Goal: Task Accomplishment & Management: Complete application form

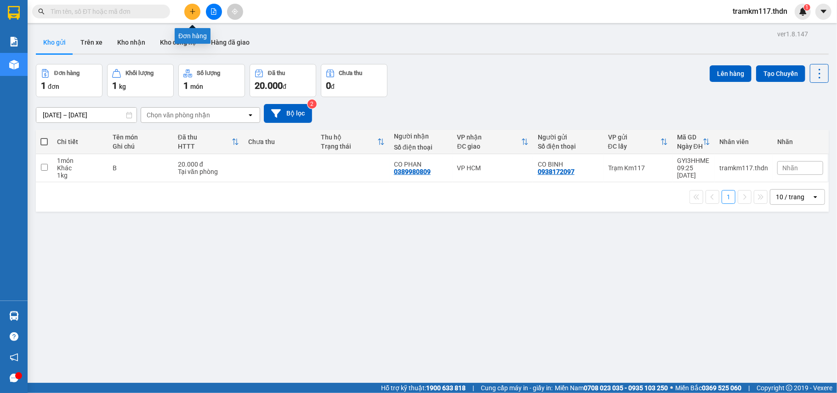
scroll to position [42, 0]
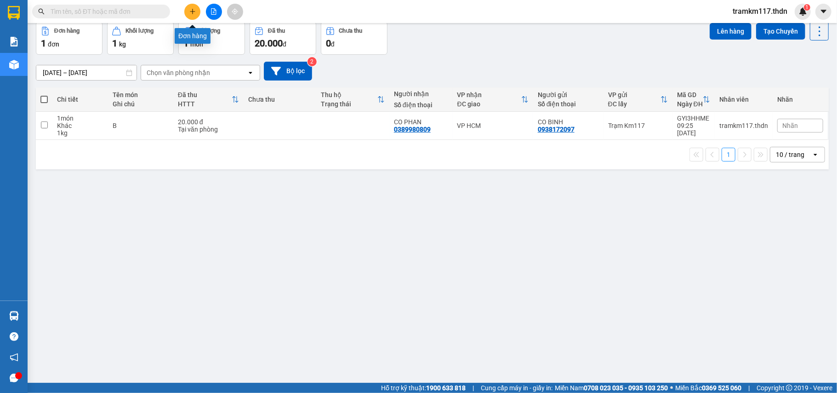
click at [191, 8] on icon "plus" at bounding box center [192, 11] width 6 height 6
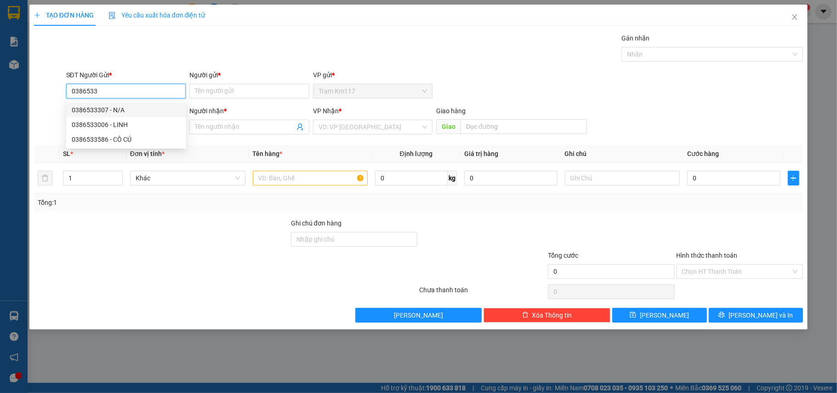
click at [139, 106] on div "0386533307 - N/A" at bounding box center [126, 110] width 109 height 10
type input "0386533307"
type input "N/A"
type input "0907223126"
type input "MÙI"
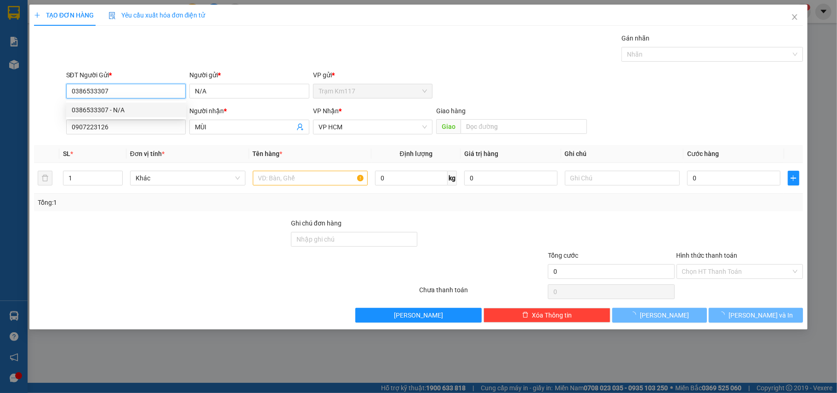
type input "60.000"
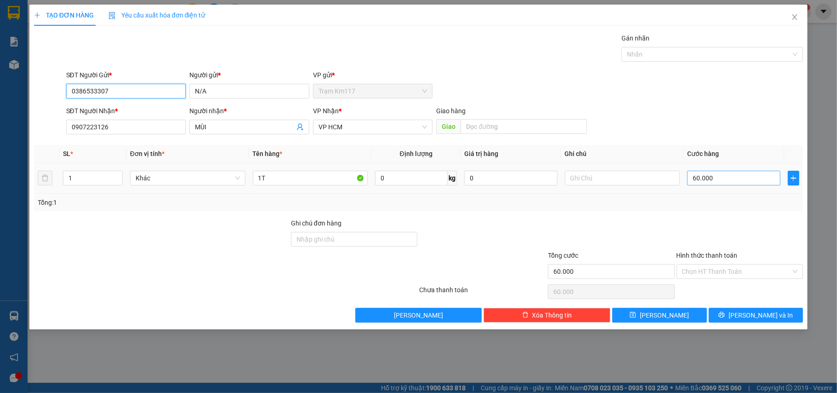
type input "0386533307"
click at [718, 177] on input "60.000" at bounding box center [733, 178] width 93 height 15
type input "3"
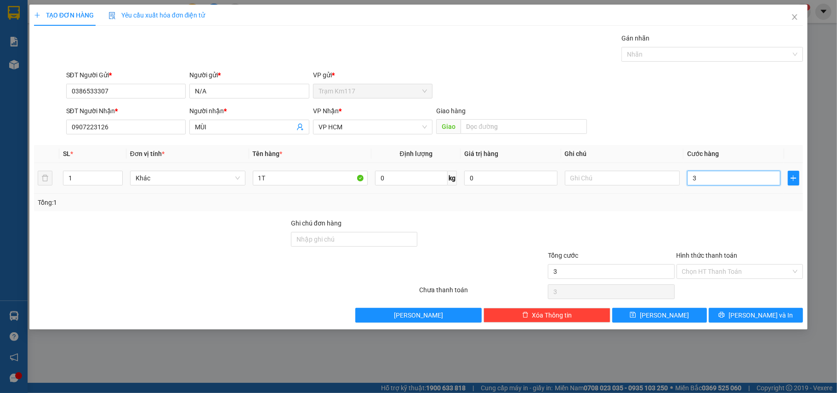
type input "35"
type input "350"
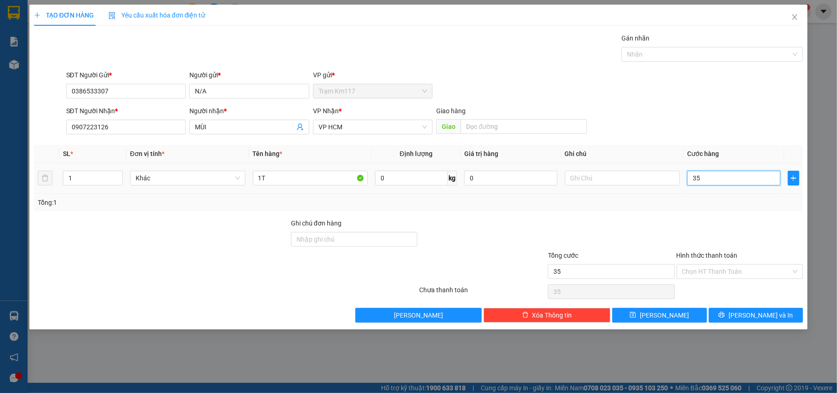
type input "350"
type input "3.500"
type input "35.000"
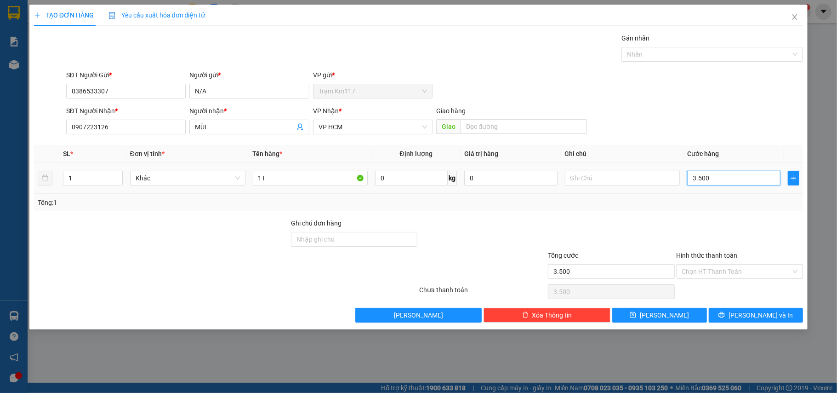
type input "35.000"
click at [753, 312] on span "[PERSON_NAME] và In" at bounding box center [761, 315] width 64 height 10
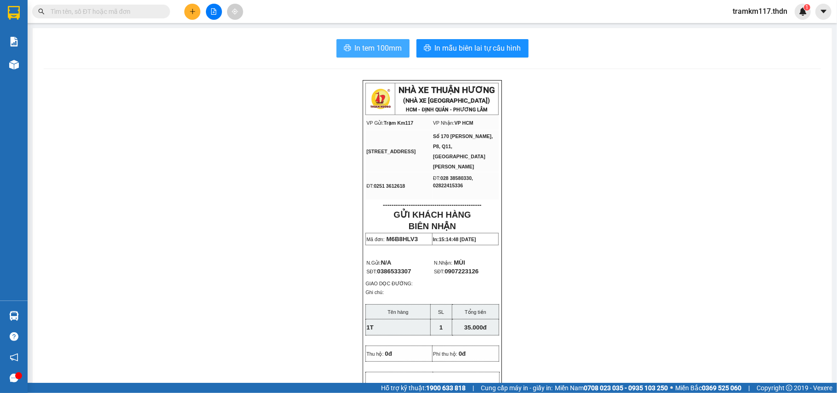
click at [372, 43] on span "In tem 100mm" at bounding box center [378, 47] width 47 height 11
click at [189, 16] on button at bounding box center [192, 12] width 16 height 16
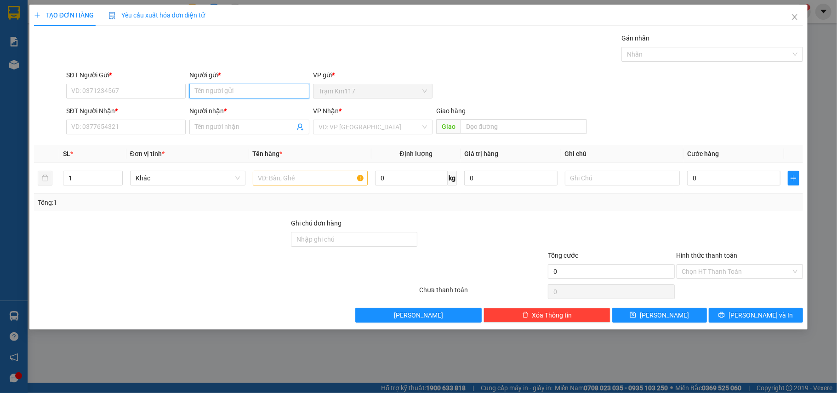
click at [211, 84] on input "Người gửi *" at bounding box center [249, 91] width 120 height 15
type input "S"
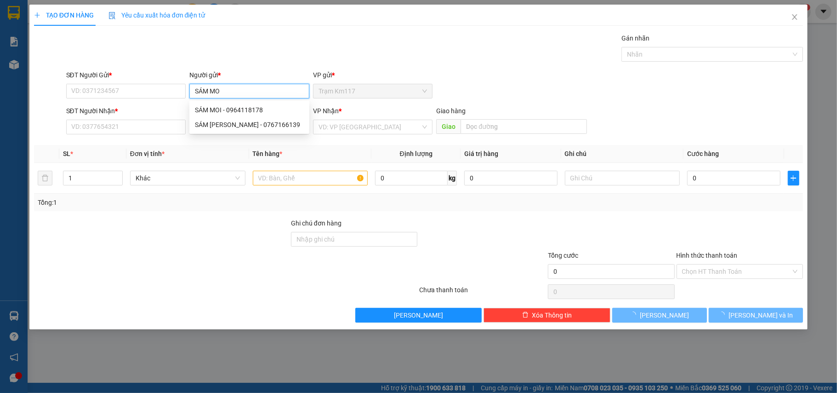
type input "SÁM MOI"
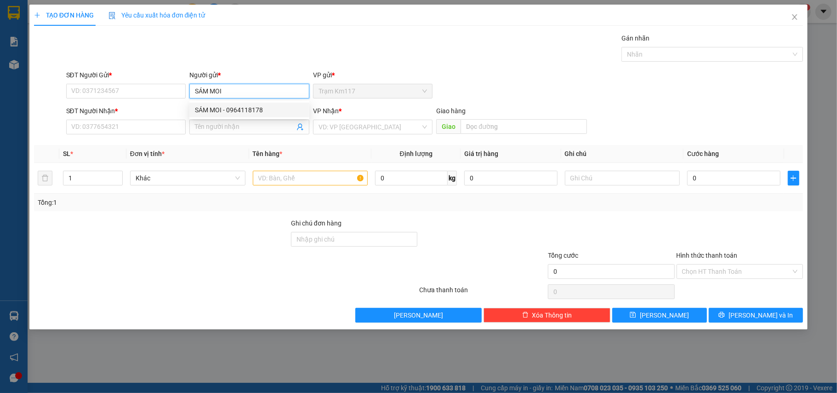
click at [235, 107] on div "SÁM MOI - 0964118178" at bounding box center [249, 110] width 109 height 10
type input "0964118178"
type input "SÁM MOI"
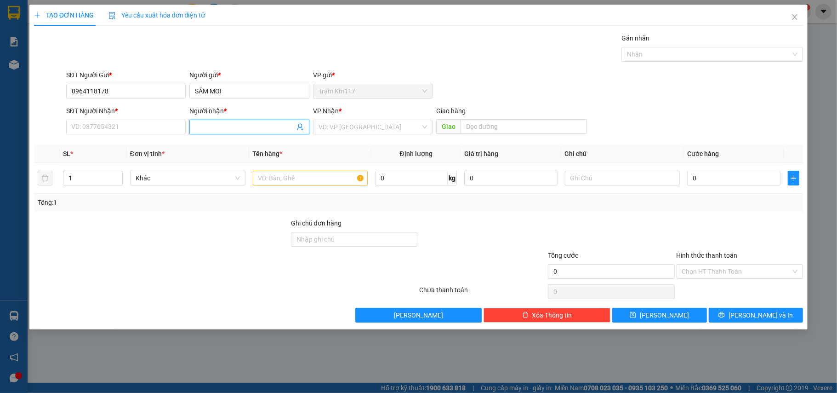
click at [297, 124] on icon "user-add" at bounding box center [300, 126] width 7 height 7
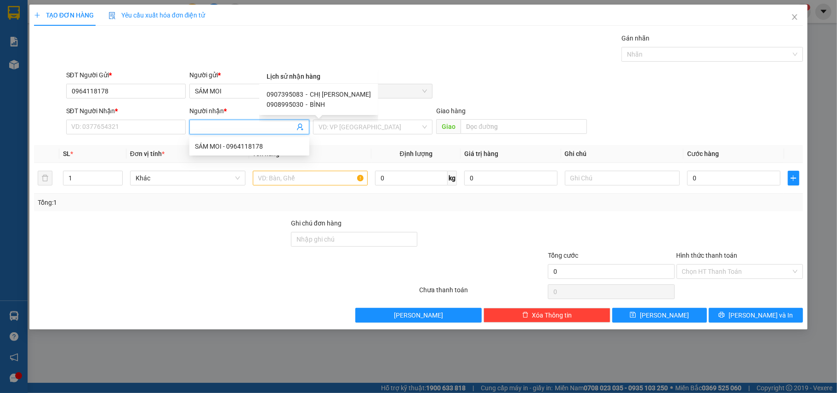
click at [307, 93] on div "0907395083 - CHỊ [PERSON_NAME]" at bounding box center [319, 94] width 104 height 10
type input "0907395083"
type input "CHỊ [PERSON_NAME]"
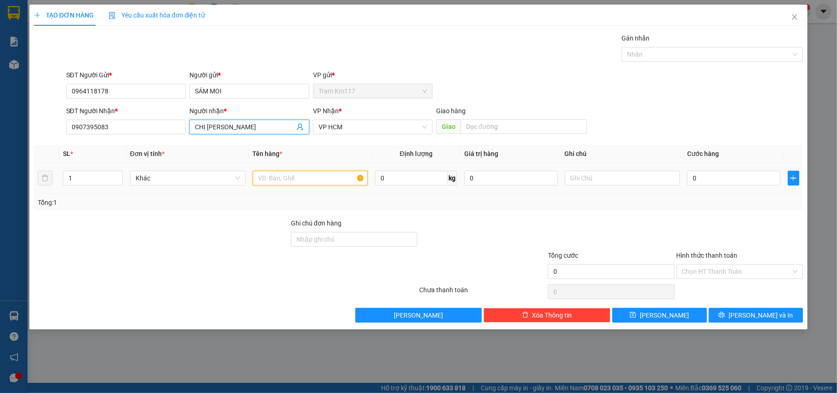
click at [292, 173] on input "text" at bounding box center [310, 178] width 115 height 15
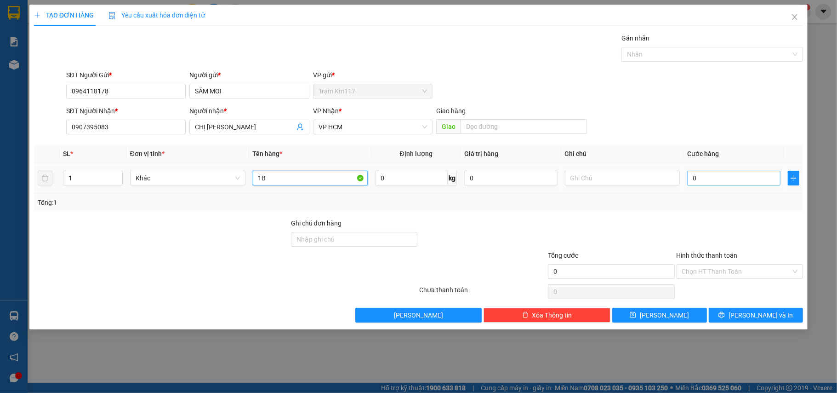
type input "1B"
click at [741, 177] on input "0" at bounding box center [733, 178] width 93 height 15
type input "3"
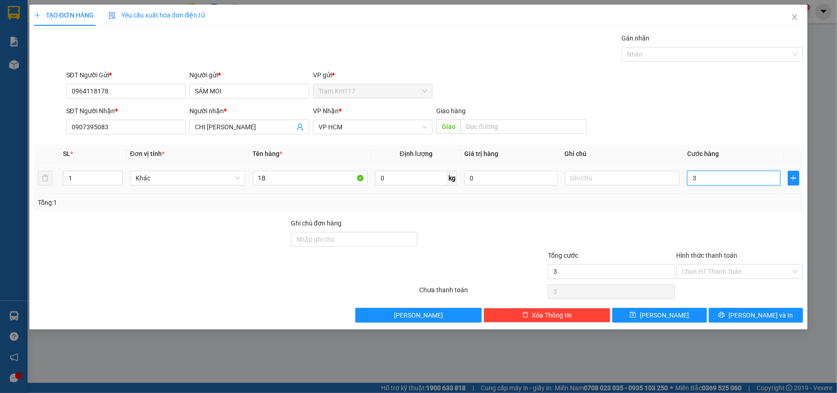
type input "30"
type input "300"
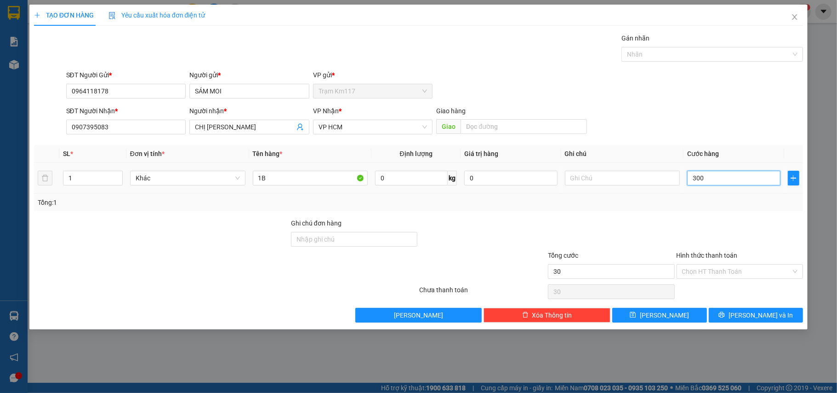
type input "300"
type input "3.000"
type input "30.000"
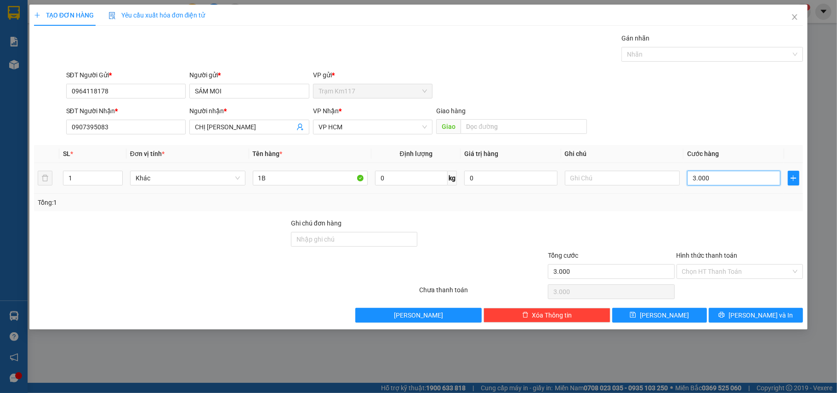
type input "30.000"
click at [721, 267] on input "Hình thức thanh toán" at bounding box center [736, 271] width 109 height 14
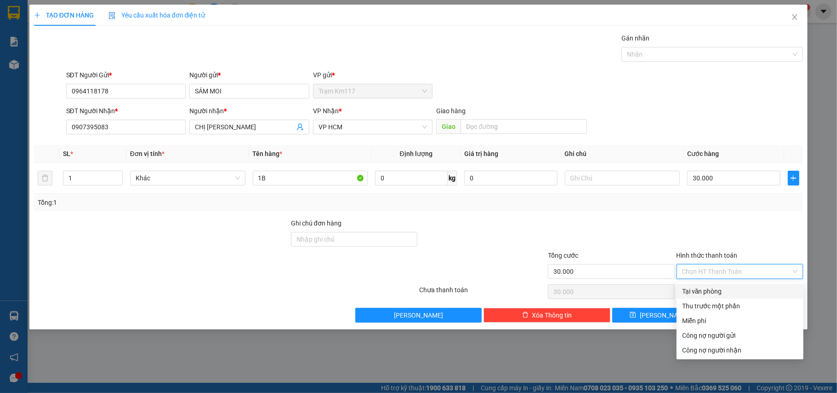
click at [714, 289] on div "Tại văn phòng" at bounding box center [740, 291] width 116 height 10
type input "0"
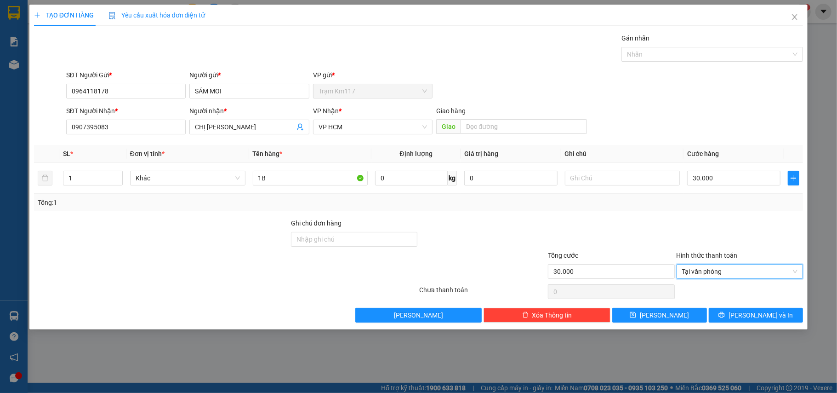
click at [722, 308] on div "Transit Pickup Surcharge Ids Transit Deliver Surcharge Ids Transit Deliver Surc…" at bounding box center [419, 177] width 770 height 289
click at [725, 313] on icon "printer" at bounding box center [722, 314] width 6 height 6
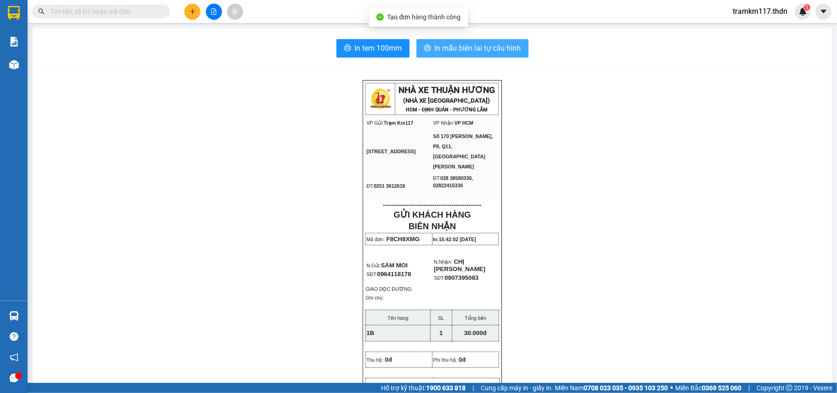
click at [432, 55] on button "In mẫu biên lai tự cấu hình" at bounding box center [472, 48] width 112 height 18
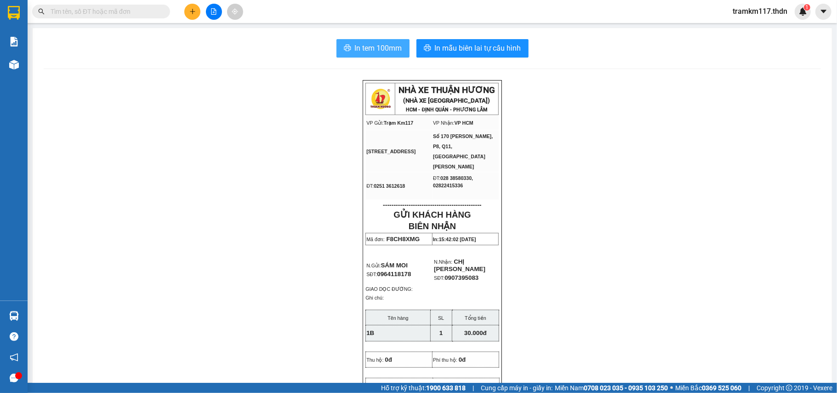
click at [347, 40] on button "In tem 100mm" at bounding box center [373, 48] width 73 height 18
click at [194, 11] on icon "plus" at bounding box center [192, 11] width 5 height 0
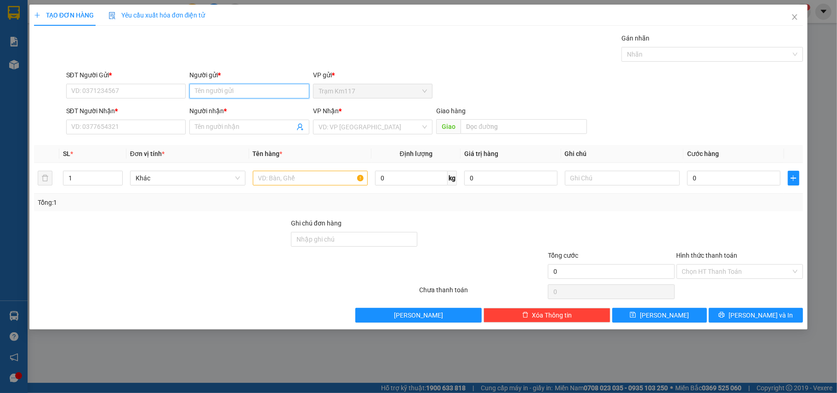
click at [245, 89] on input "Người gửi *" at bounding box center [249, 91] width 120 height 15
type input "QUÝ CÂN"
click at [249, 108] on div "QUÝ CÂN - 0918345521" at bounding box center [249, 110] width 109 height 10
type input "0918345521"
type input "QUÝ CÂN"
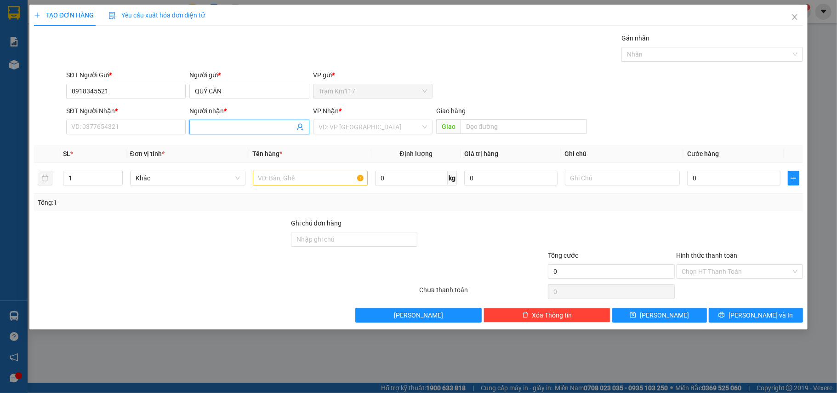
click at [298, 127] on icon "user-add" at bounding box center [300, 126] width 7 height 7
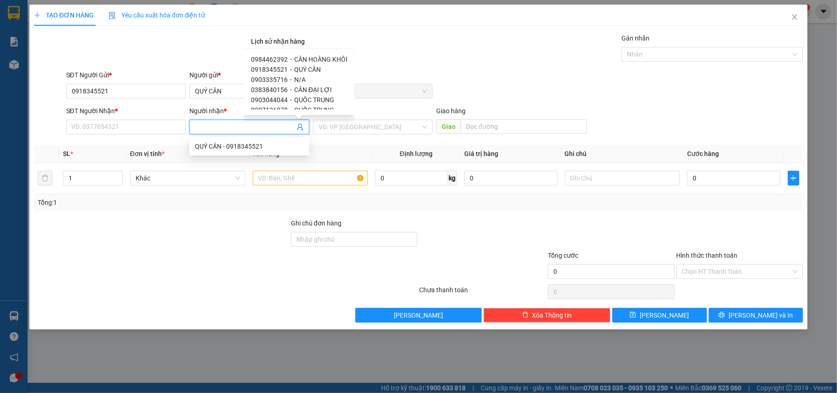
click at [302, 52] on div "0984462392 - CÂN HOÀNG KHÔI 0918345521 - QUÝ CÂN 0903335716 - N/A 0383840156 - …" at bounding box center [299, 82] width 111 height 66
click at [302, 56] on span "CÂN HOÀNG KHÔI" at bounding box center [320, 59] width 53 height 7
type input "0984462392"
type input "CÂN HOÀNG KHÔI"
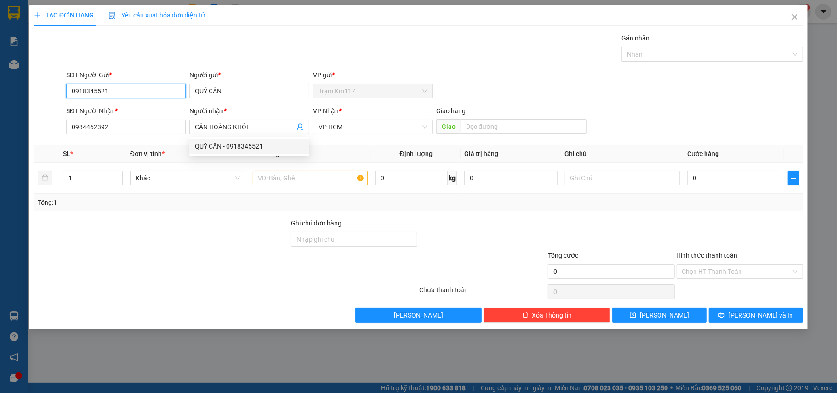
click at [155, 91] on input "0918345521" at bounding box center [126, 91] width 120 height 15
click at [148, 108] on div "0918345521 - QUÝ CÂN" at bounding box center [126, 110] width 109 height 10
type input "0918345521"
type input "30.000"
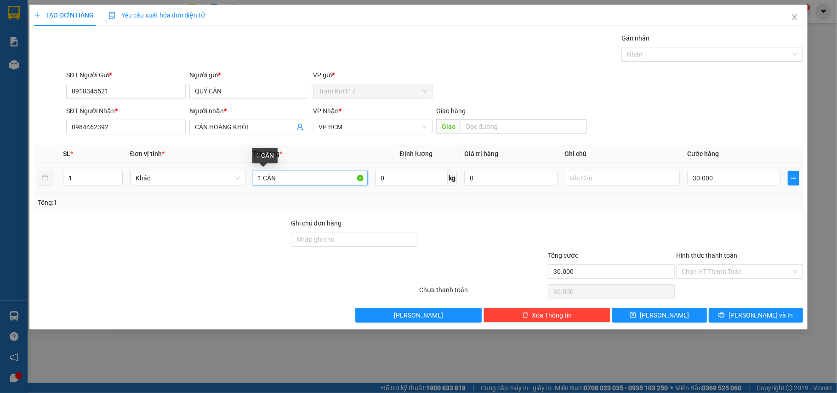
click at [313, 184] on input "1 CÂN" at bounding box center [310, 178] width 115 height 15
type input "1 CÂN"
click at [464, 210] on div "Tổng: 1" at bounding box center [419, 202] width 770 height 17
drag, startPoint x: 727, startPoint y: 263, endPoint x: 727, endPoint y: 282, distance: 18.9
click at [727, 267] on div "Hình thức thanh toán Chọn HT Thanh Toán" at bounding box center [740, 266] width 127 height 32
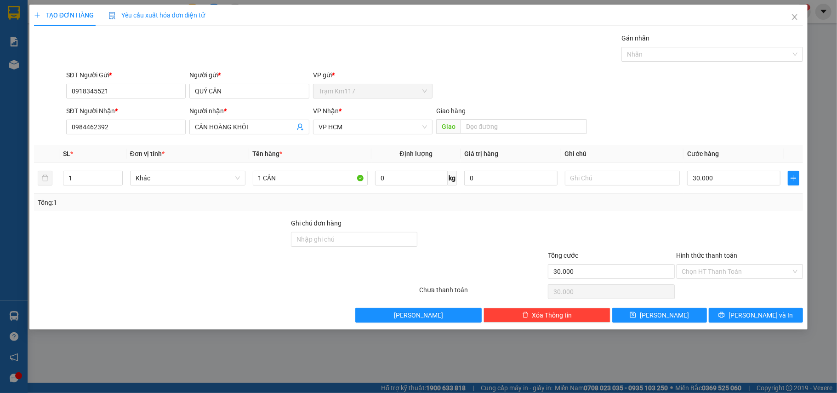
click at [727, 282] on div "Hình thức thanh toán Chọn HT Thanh Toán" at bounding box center [740, 266] width 127 height 32
click at [736, 267] on input "Hình thức thanh toán" at bounding box center [736, 271] width 109 height 14
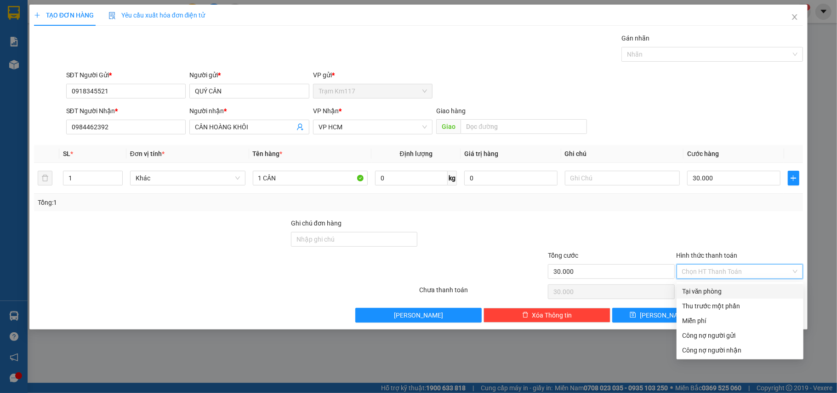
click at [733, 286] on div "Tại văn phòng" at bounding box center [740, 291] width 116 height 10
type input "0"
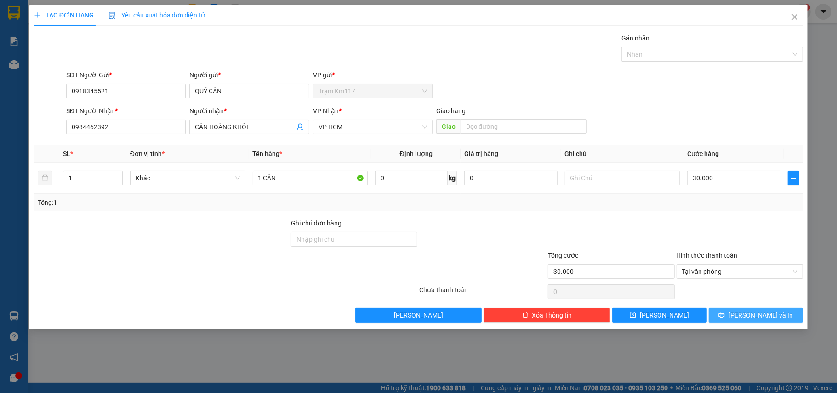
click at [747, 311] on button "[PERSON_NAME] và In" at bounding box center [756, 315] width 95 height 15
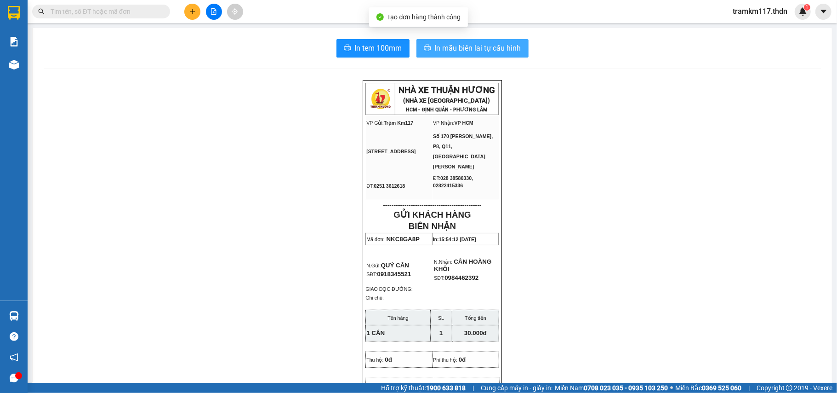
click at [513, 54] on button "In mẫu biên lai tự cấu hình" at bounding box center [472, 48] width 112 height 18
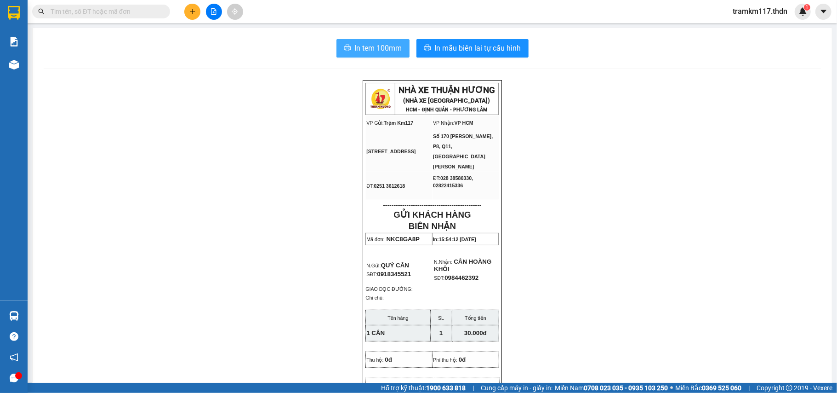
click at [372, 45] on span "In tem 100mm" at bounding box center [378, 47] width 47 height 11
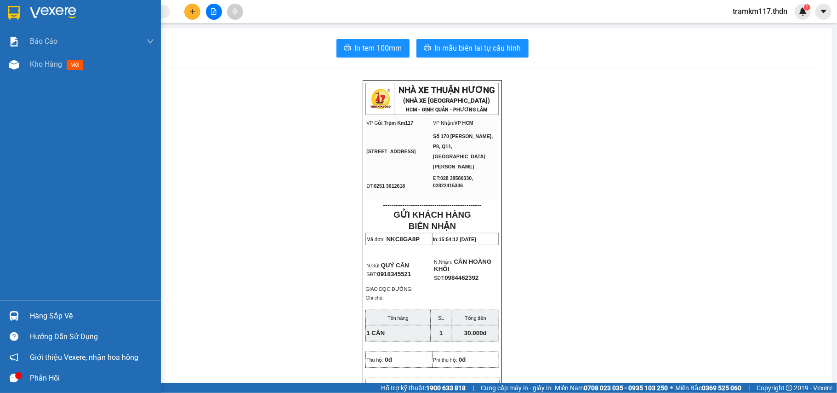
click at [45, 14] on img at bounding box center [53, 13] width 46 height 14
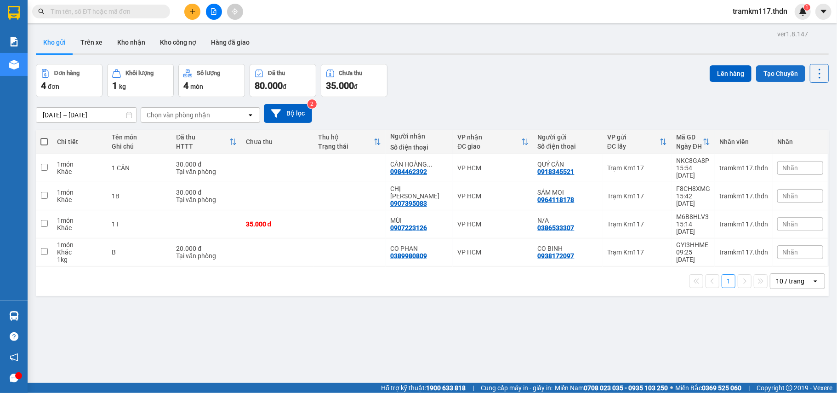
click at [762, 74] on button "Tạo Chuyến" at bounding box center [780, 73] width 49 height 17
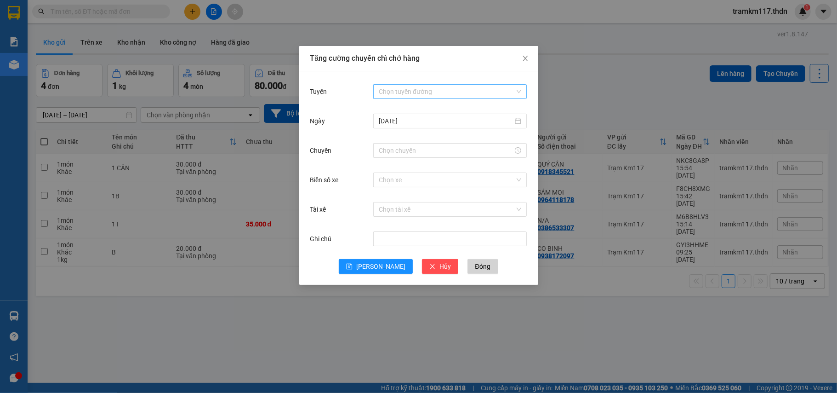
click at [454, 92] on input "Tuyến" at bounding box center [447, 92] width 136 height 14
click at [416, 125] on div "Đồng Nai - [PERSON_NAME]" at bounding box center [450, 125] width 143 height 10
click at [413, 148] on input "Chuyến" at bounding box center [446, 150] width 134 height 10
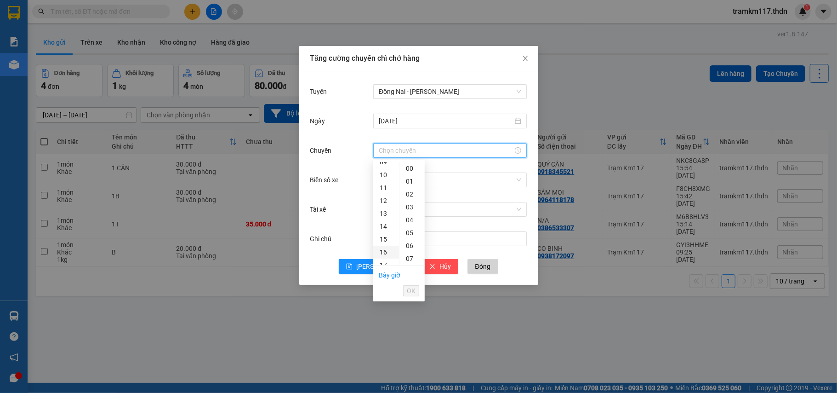
scroll to position [184, 0]
click at [383, 212] on div "18" at bounding box center [386, 216] width 26 height 13
click at [407, 245] on div "30" at bounding box center [411, 248] width 25 height 13
type input "18:30"
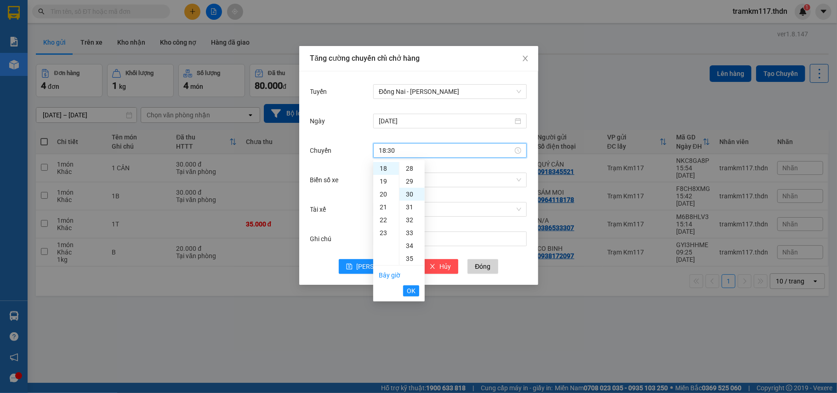
scroll to position [386, 0]
click at [412, 283] on li "OK" at bounding box center [411, 291] width 16 height 16
click at [412, 293] on span "OK" at bounding box center [411, 290] width 9 height 10
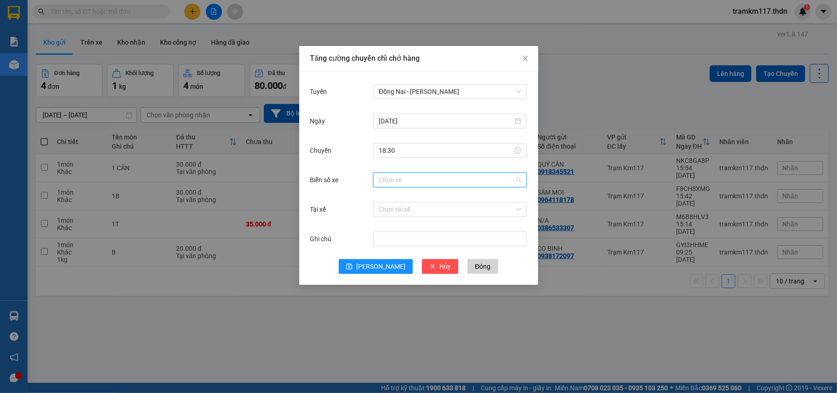
click at [458, 177] on input "Biển số xe" at bounding box center [447, 180] width 136 height 14
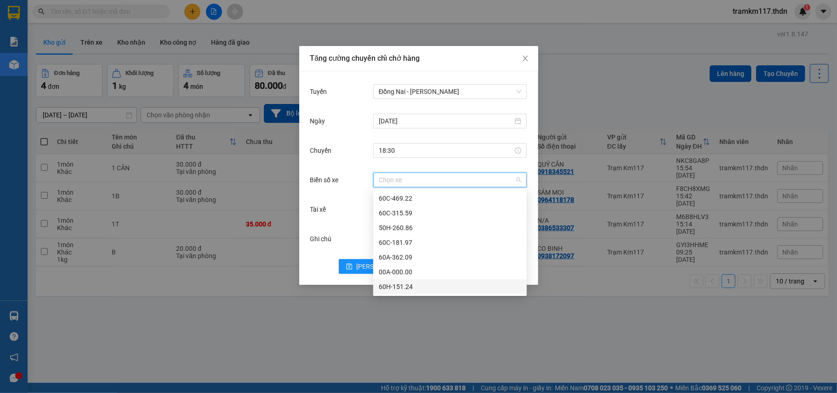
click at [411, 290] on div "60H-151.24" at bounding box center [450, 286] width 143 height 10
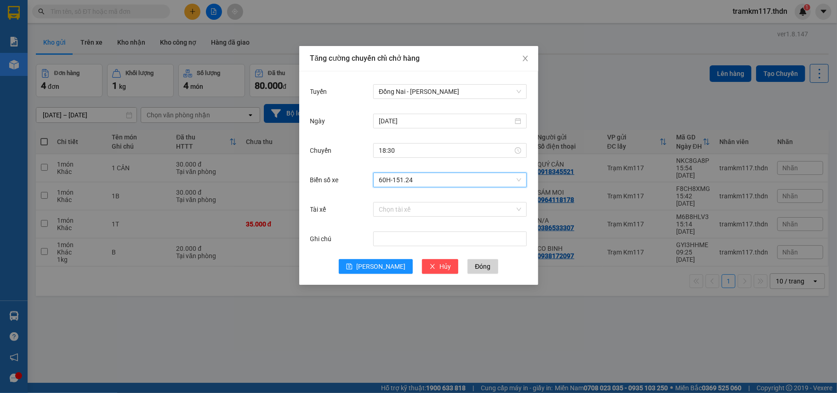
click at [418, 197] on div "Biển số xe 60H-151.24 60H-151.24" at bounding box center [418, 185] width 217 height 29
click at [418, 197] on div "Biển số xe 60H-151.24" at bounding box center [418, 185] width 217 height 29
click at [418, 203] on input "Tài xế" at bounding box center [447, 209] width 136 height 14
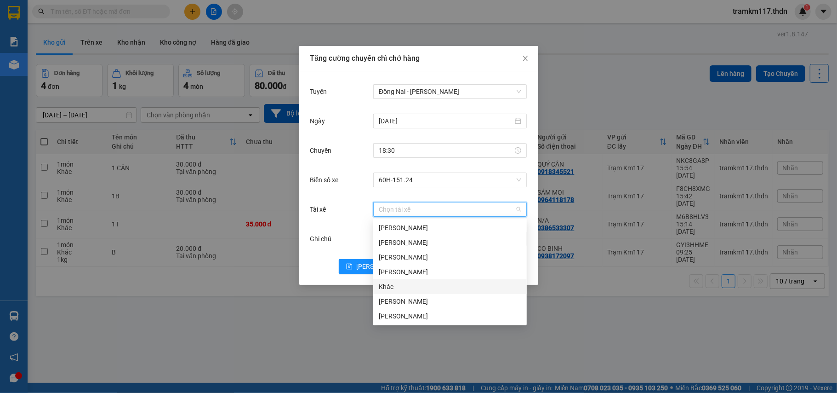
click at [405, 284] on div "Khác" at bounding box center [450, 286] width 143 height 10
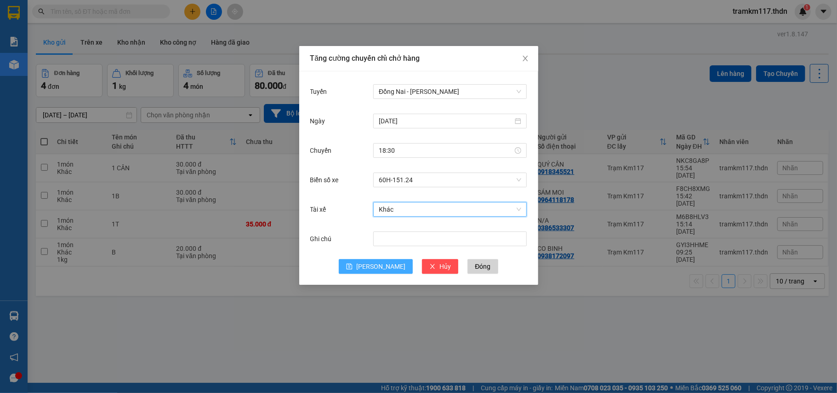
click at [380, 259] on button "[PERSON_NAME]" at bounding box center [376, 266] width 74 height 15
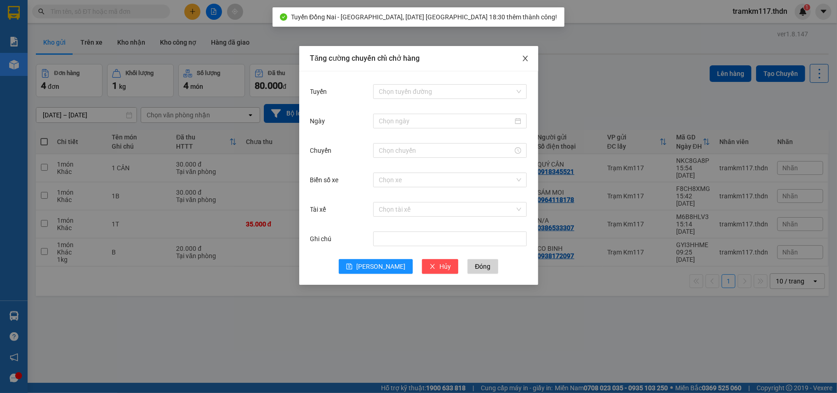
click at [530, 59] on span "Close" at bounding box center [526, 59] width 26 height 26
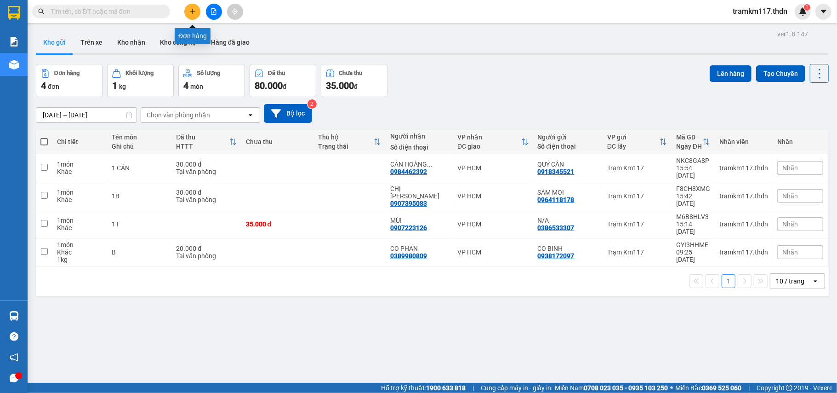
click at [192, 17] on button at bounding box center [192, 12] width 16 height 16
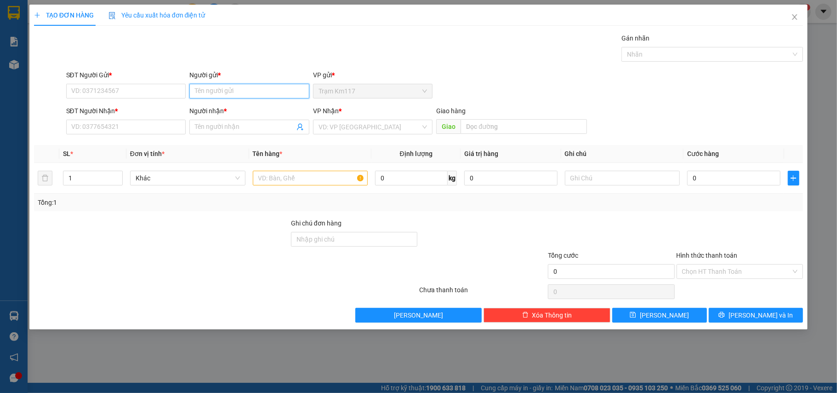
click at [202, 89] on input "Người gửi *" at bounding box center [249, 91] width 120 height 15
type input "LOAN"
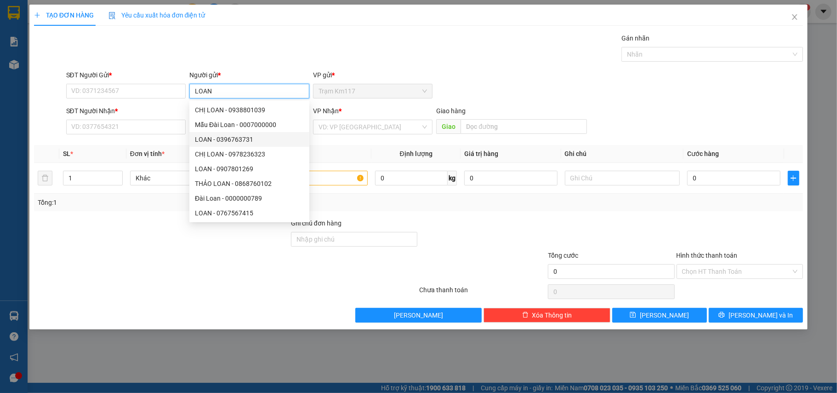
click at [258, 138] on div "LOAN - 0396763731" at bounding box center [249, 139] width 109 height 10
type input "0396763731"
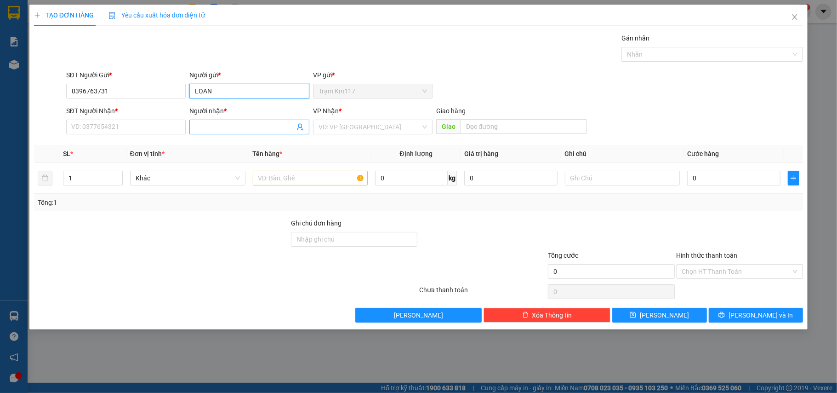
type input "LOAN"
click at [302, 129] on icon "user-add" at bounding box center [300, 126] width 7 height 7
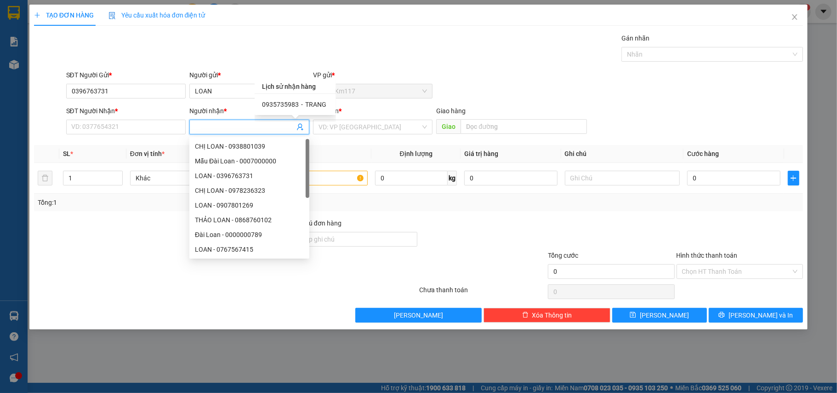
click at [306, 97] on div "0935735983 - TRANG" at bounding box center [295, 104] width 81 height 21
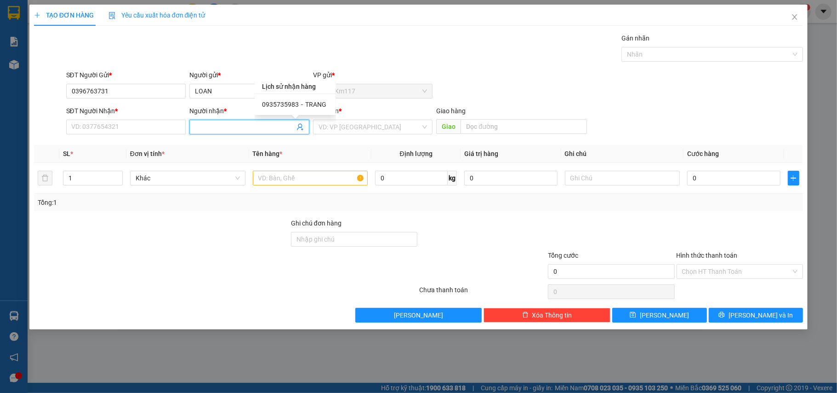
click at [305, 101] on span "TRANG" at bounding box center [315, 104] width 21 height 7
type input "0935735983"
type input "TRANG"
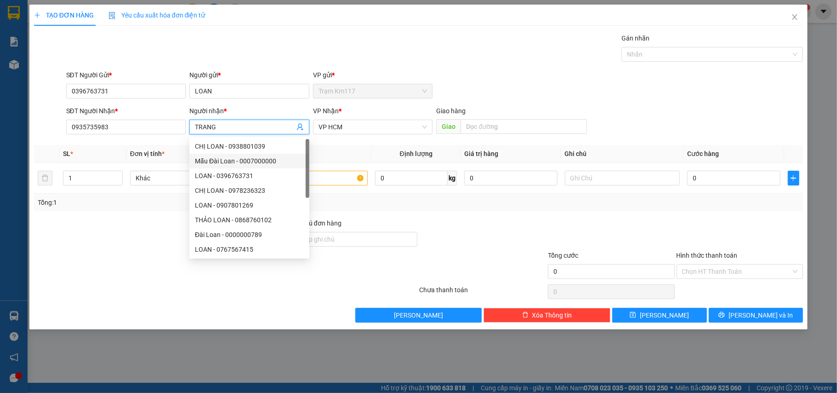
click at [299, 165] on div "Mẫu Đài Loan - 0007000000" at bounding box center [249, 161] width 109 height 10
type input "0007000000"
type input "Mẫu Đài Loan"
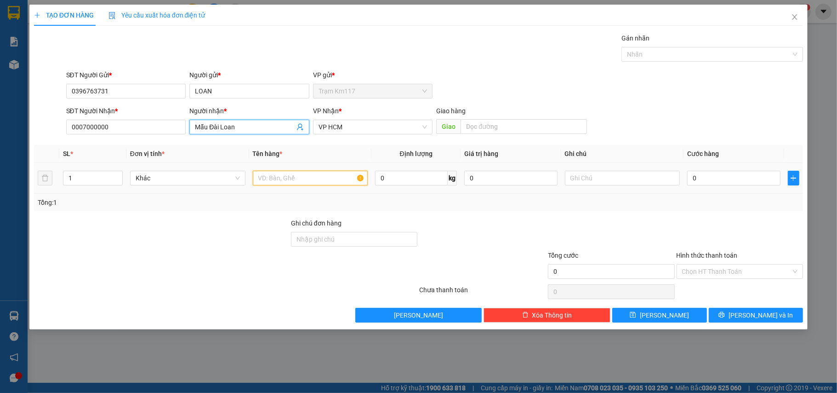
click at [299, 181] on input "text" at bounding box center [310, 178] width 115 height 15
click at [297, 125] on icon "user-add" at bounding box center [300, 126] width 7 height 7
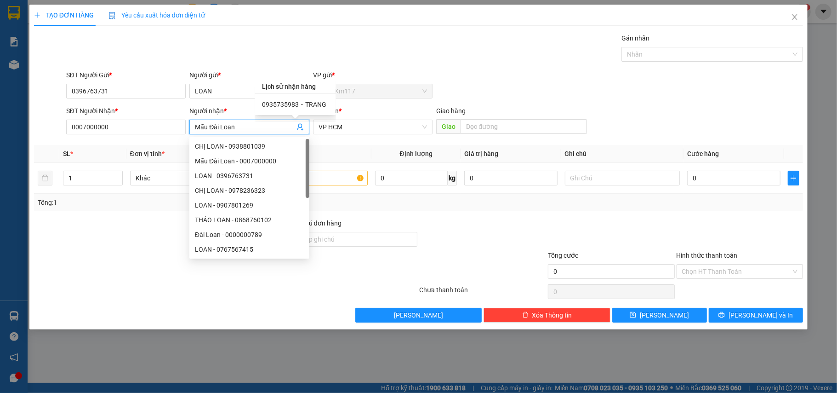
click at [297, 107] on div "0935735983 - TRANG" at bounding box center [295, 104] width 67 height 10
type input "0935735983"
type input "TRANG"
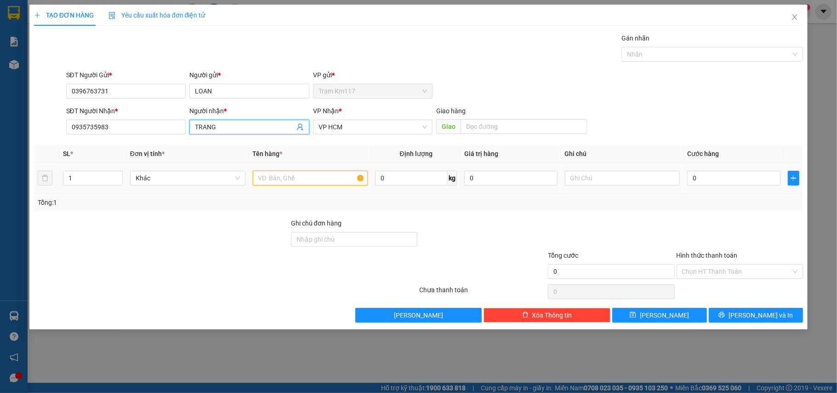
click at [302, 177] on input "text" at bounding box center [310, 178] width 115 height 15
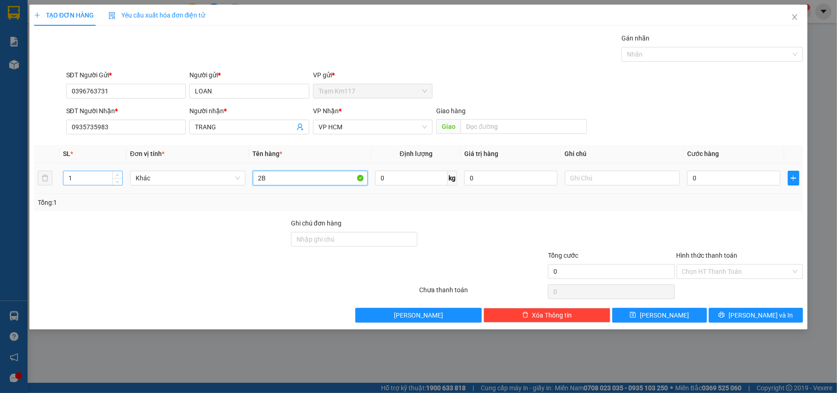
type input "2B"
drag, startPoint x: 70, startPoint y: 177, endPoint x: 63, endPoint y: 178, distance: 7.9
click at [63, 178] on div "1" at bounding box center [93, 178] width 60 height 15
click at [93, 178] on input "1" at bounding box center [92, 178] width 59 height 14
drag, startPoint x: 87, startPoint y: 179, endPoint x: 69, endPoint y: 184, distance: 19.1
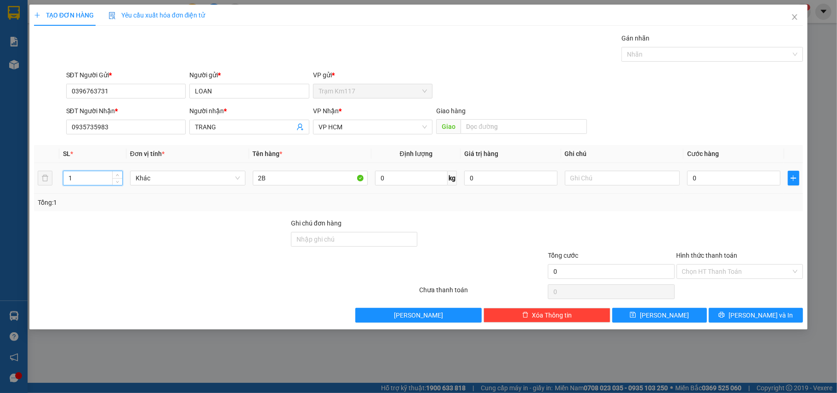
click at [69, 184] on input "1" at bounding box center [92, 178] width 59 height 14
type input "2"
click at [751, 181] on input "0" at bounding box center [733, 178] width 93 height 15
type input "8"
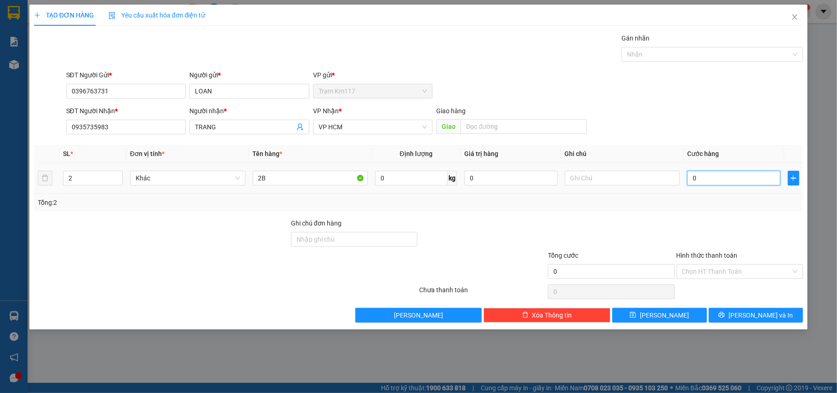
type input "8"
type input "80"
type input "800"
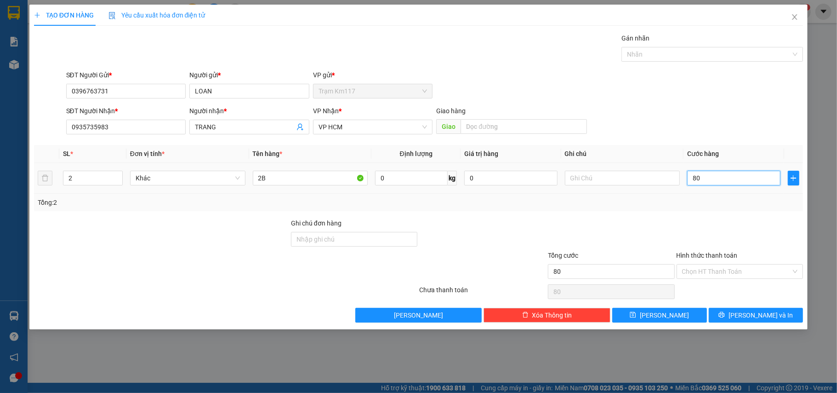
type input "800"
type input "8.000"
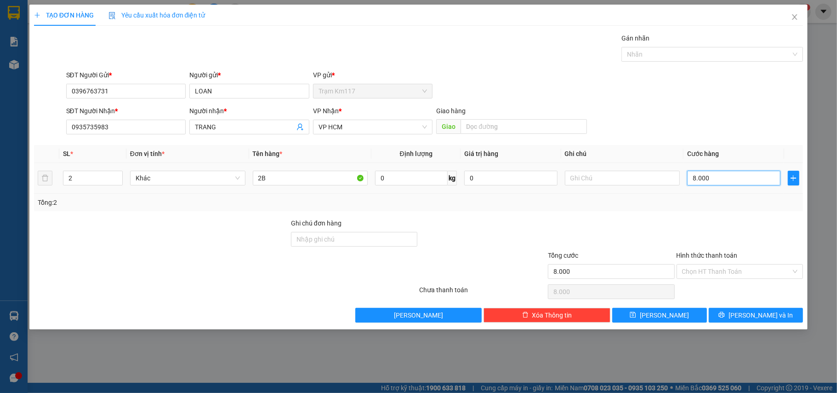
type input "80.000"
click at [726, 278] on input "Hình thức thanh toán" at bounding box center [736, 271] width 109 height 14
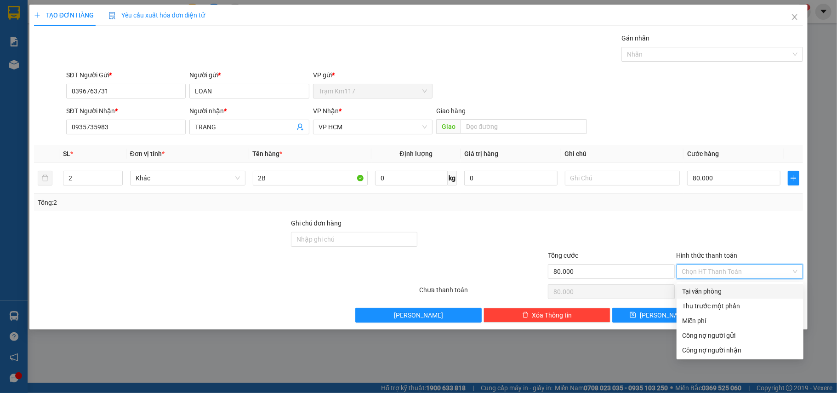
click at [718, 295] on div "Tại văn phòng" at bounding box center [740, 291] width 116 height 10
type input "0"
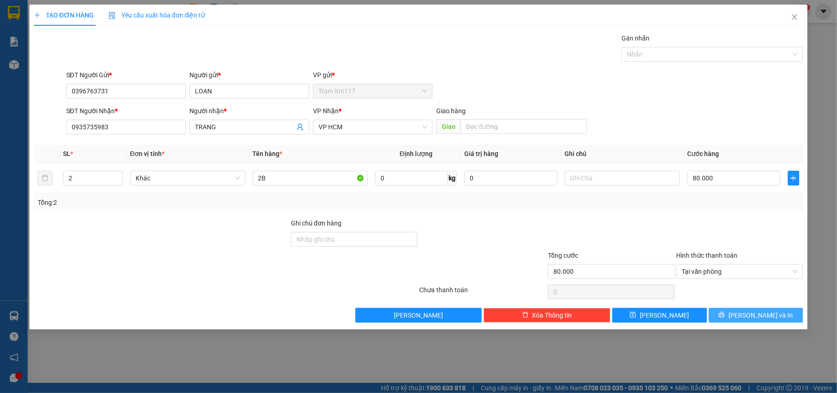
click at [740, 312] on button "[PERSON_NAME] và In" at bounding box center [756, 315] width 95 height 15
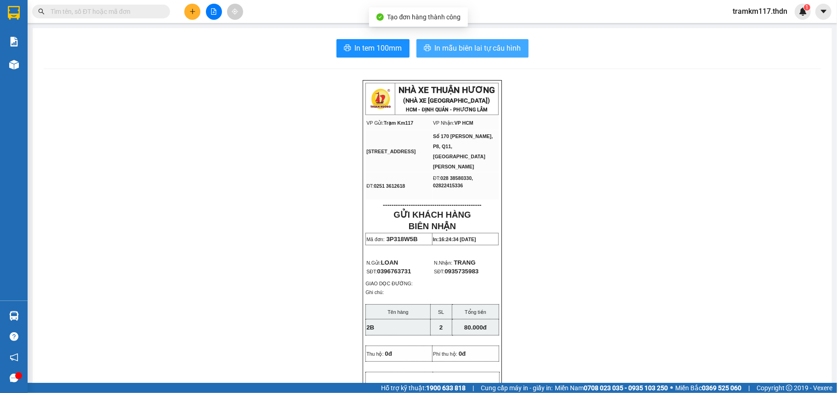
click at [504, 49] on span "In mẫu biên lai tự cấu hình" at bounding box center [478, 47] width 86 height 11
